Goal: Transaction & Acquisition: Purchase product/service

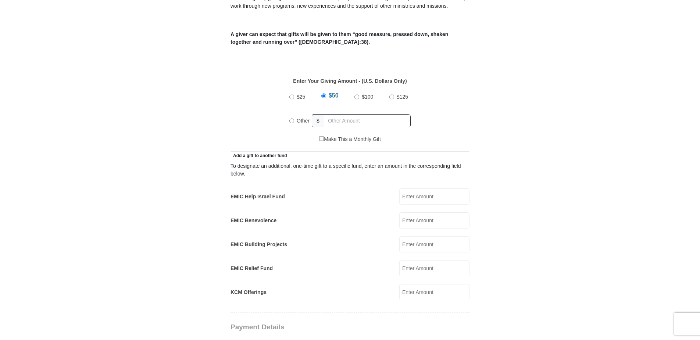
scroll to position [294, 0]
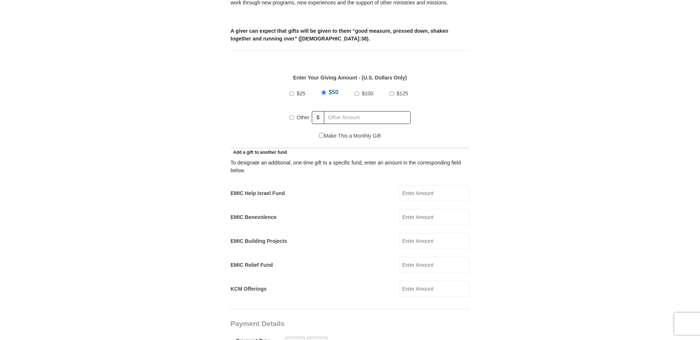
click at [291, 115] on input "Other" at bounding box center [291, 117] width 5 height 5
radio input "true"
type input "425.00"
type input "[PERSON_NAME] & [PERSON_NAME]"
type input "Young"
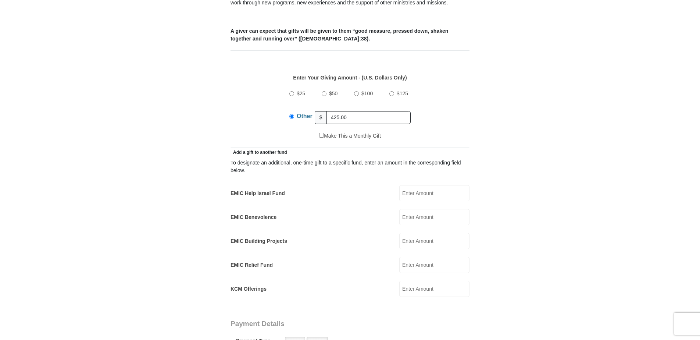
type input "[EMAIL_ADDRESS][DOMAIN_NAME]"
type input "[GEOGRAPHIC_DATA]"
type input "[PERSON_NAME]"
select select "OR"
type input "97862"
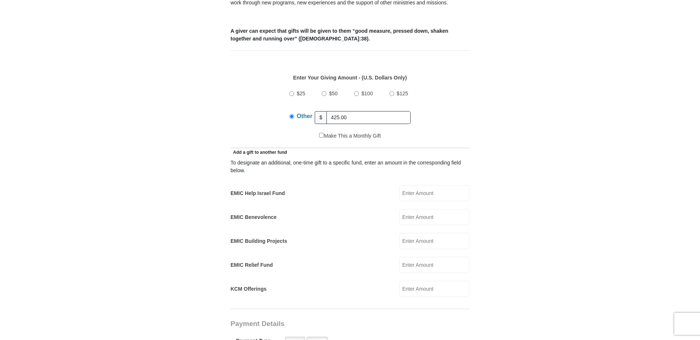
type input "5418613411"
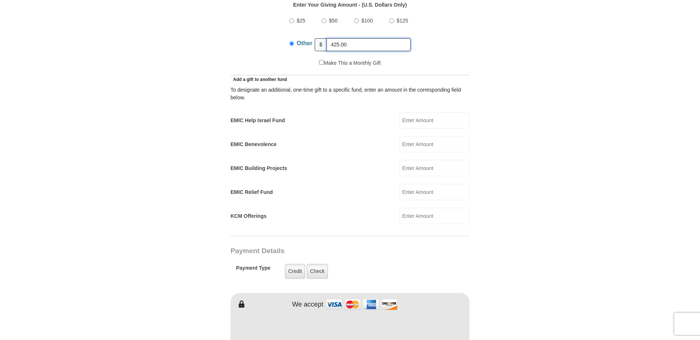
scroll to position [441, 0]
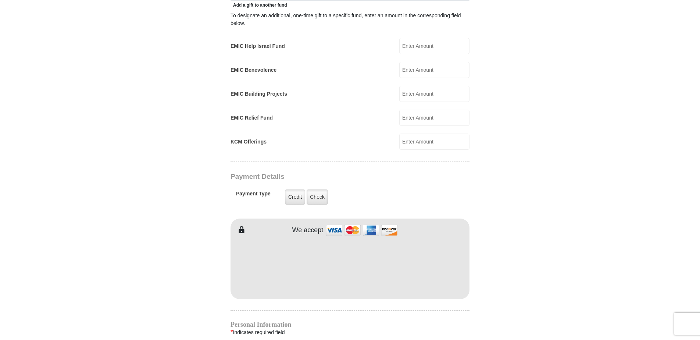
type input "425.00"
click at [294, 189] on label "Credit" at bounding box center [295, 196] width 20 height 15
click at [0, 0] on input "Credit" at bounding box center [0, 0] width 0 height 0
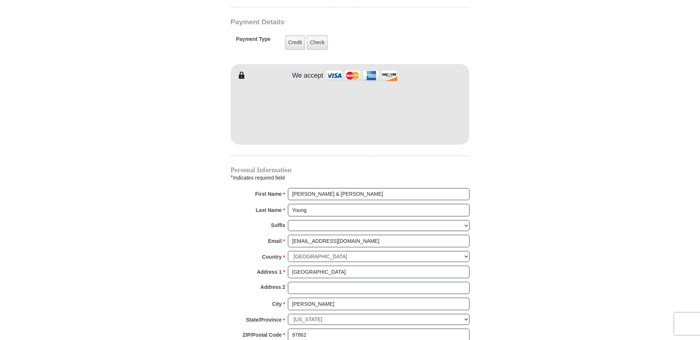
scroll to position [551, 0]
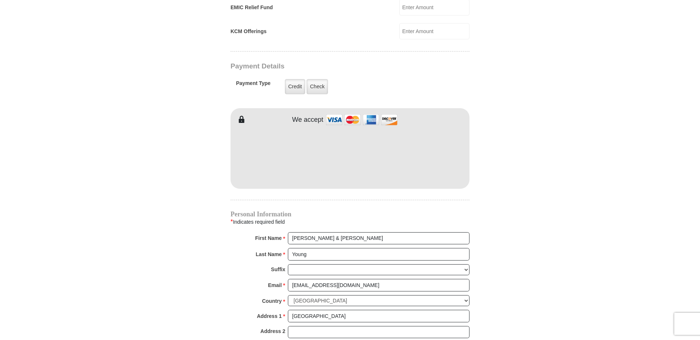
click at [515, 160] on form "[GEOGRAPHIC_DATA][DEMOGRAPHIC_DATA] Online Giving Because of gifts like yours, …" at bounding box center [349, 15] width 419 height 1075
click at [527, 205] on form "[GEOGRAPHIC_DATA][DEMOGRAPHIC_DATA] Online Giving Because of gifts like yours, …" at bounding box center [349, 15] width 419 height 1075
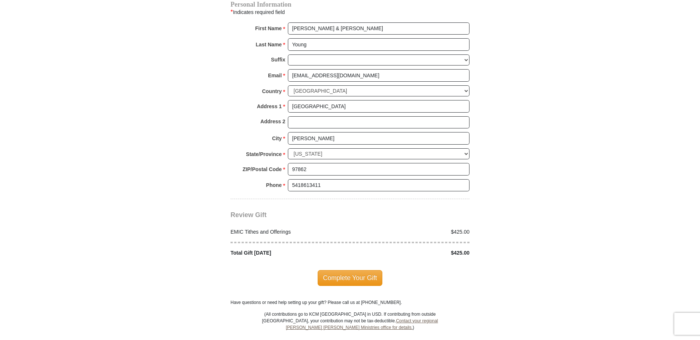
scroll to position [772, 0]
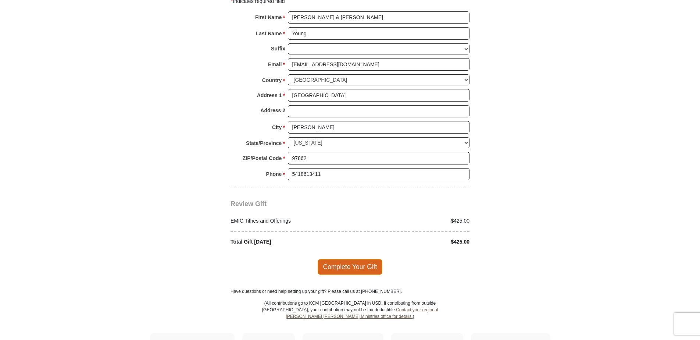
click at [350, 259] on span "Complete Your Gift" at bounding box center [350, 266] width 65 height 15
